Goal: Transaction & Acquisition: Purchase product/service

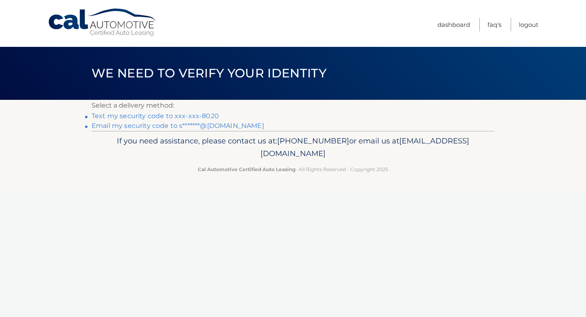
click at [196, 114] on link "Text my security code to xxx-xxx-8020" at bounding box center [155, 116] width 127 height 8
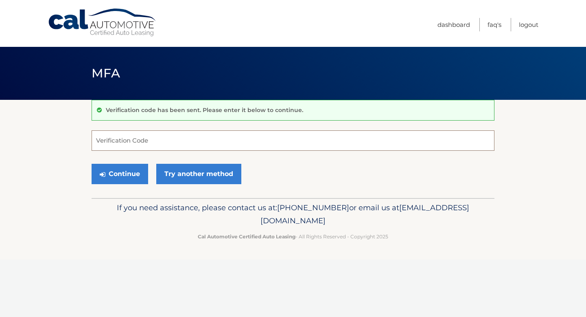
click at [158, 139] on input "Verification Code" at bounding box center [293, 140] width 403 height 20
type input "172347"
click at [132, 185] on div "Continue Try another method" at bounding box center [293, 174] width 403 height 28
click at [133, 176] on button "Continue" at bounding box center [120, 174] width 57 height 20
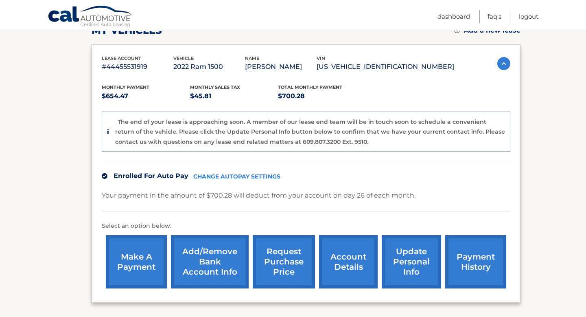
scroll to position [172, 0]
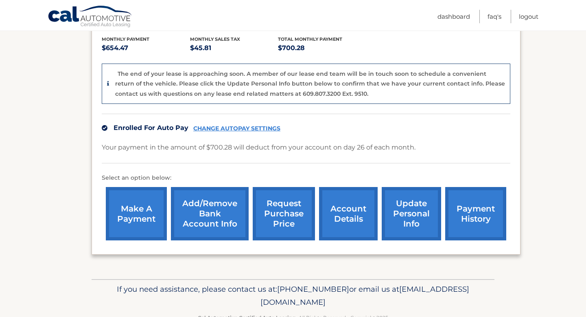
click at [145, 214] on link "make a payment" at bounding box center [136, 213] width 61 height 53
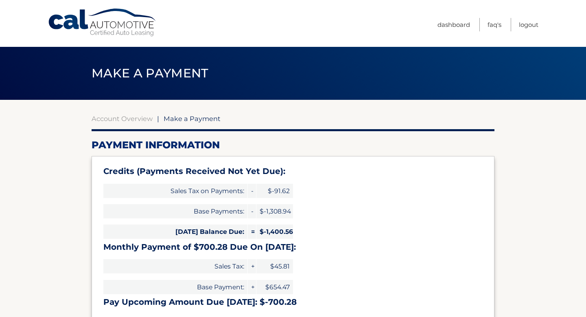
select select "YjkzMDQ3MzYtMTA5My00N2VmLTllZDQtNjVkNzA3NmMwOGRh"
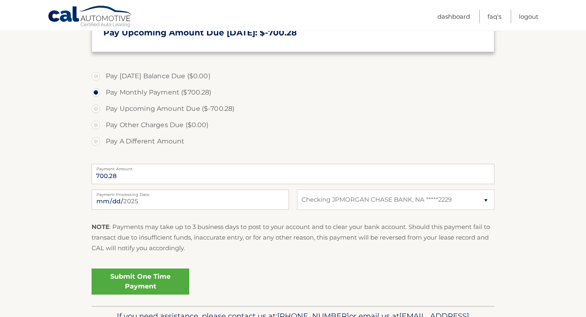
scroll to position [306, 0]
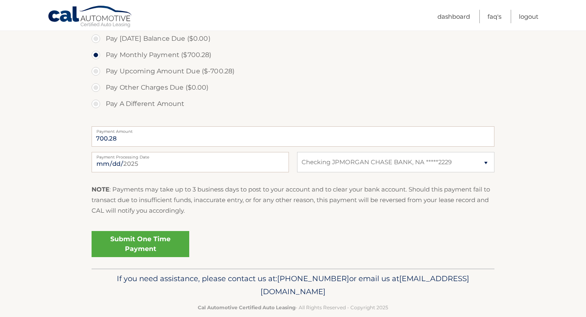
click at [169, 241] on link "Submit One Time Payment" at bounding box center [141, 244] width 98 height 26
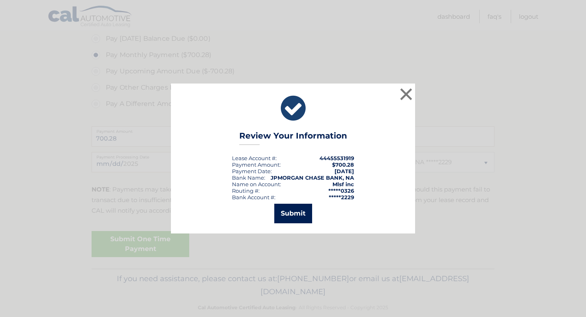
click at [300, 214] on button "Submit" at bounding box center [293, 213] width 38 height 20
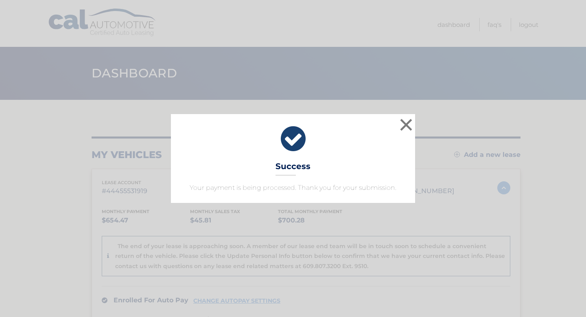
click at [446, 202] on div "× Success Your payment is being processed. Thank you for your submission." at bounding box center [293, 158] width 580 height 89
